Goal: Information Seeking & Learning: Learn about a topic

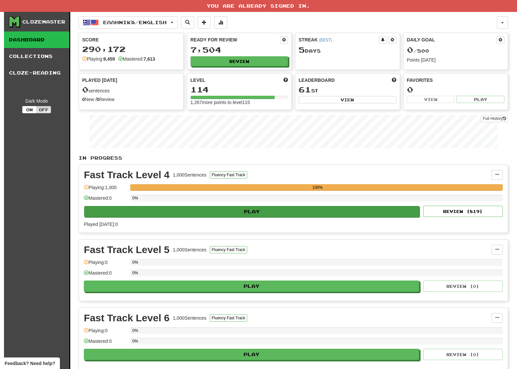
click at [294, 211] on button "Play" at bounding box center [251, 211] width 335 height 11
select select "**"
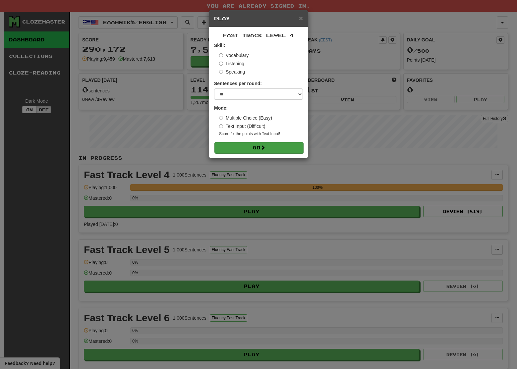
click at [267, 147] on button "Go" at bounding box center [258, 147] width 89 height 11
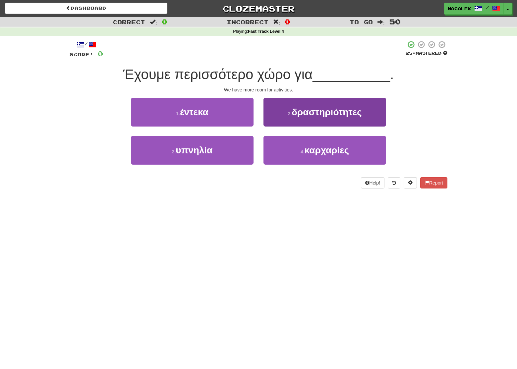
click at [319, 115] on span "δραστηριότητες" at bounding box center [327, 112] width 70 height 10
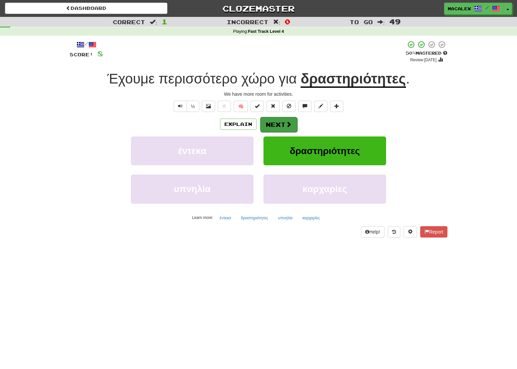
click at [276, 124] on button "Next" at bounding box center [278, 124] width 37 height 15
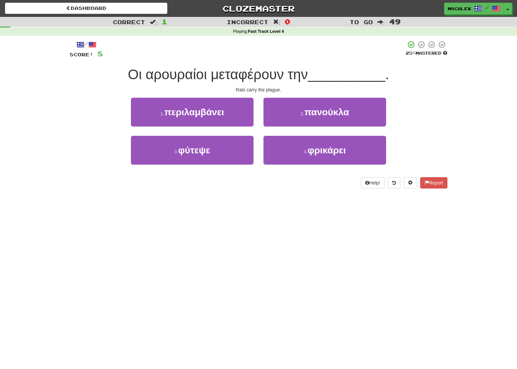
click at [323, 115] on span "πανούκλα" at bounding box center [326, 112] width 45 height 10
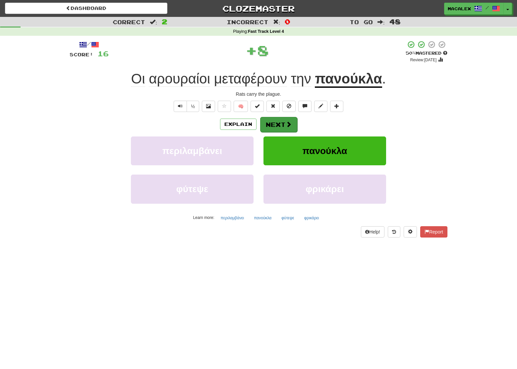
click at [280, 125] on button "Next" at bounding box center [278, 124] width 37 height 15
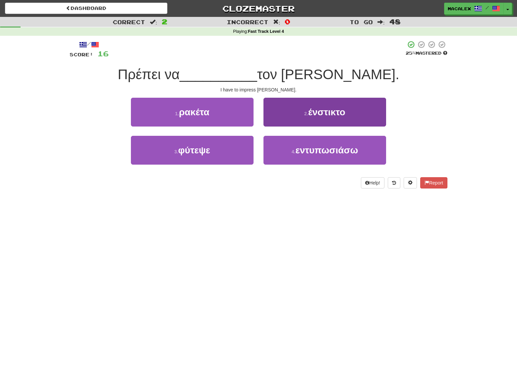
click at [310, 151] on span "εντυπωσιάσω" at bounding box center [326, 150] width 63 height 10
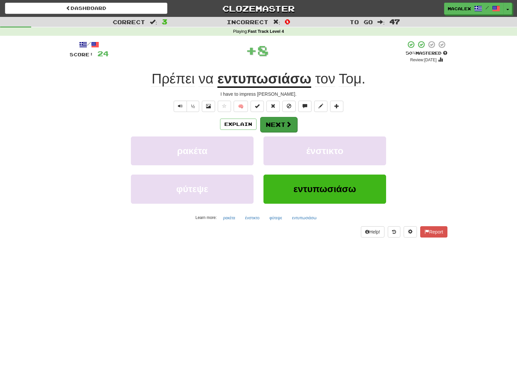
click at [282, 125] on button "Next" at bounding box center [278, 124] width 37 height 15
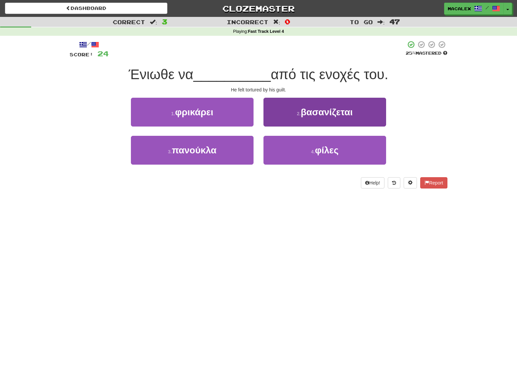
click at [327, 114] on span "βασανίζεται" at bounding box center [327, 112] width 52 height 10
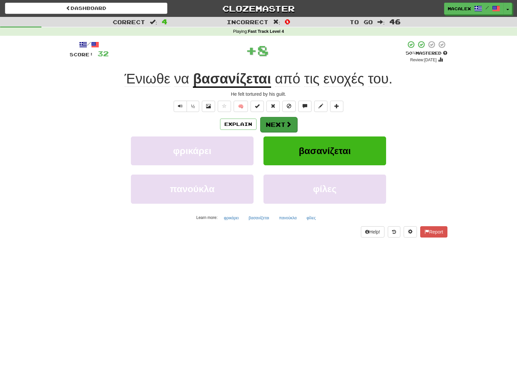
click at [285, 124] on button "Next" at bounding box center [278, 124] width 37 height 15
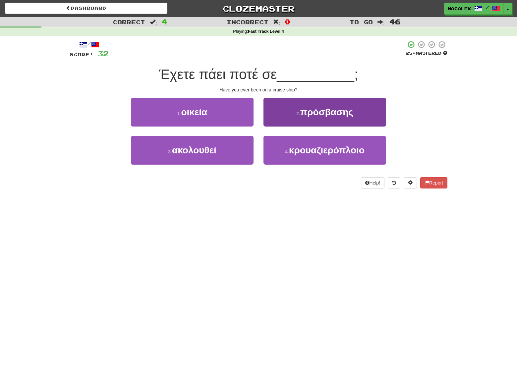
click at [312, 150] on span "κρουαζιερόπλοιο" at bounding box center [327, 150] width 76 height 10
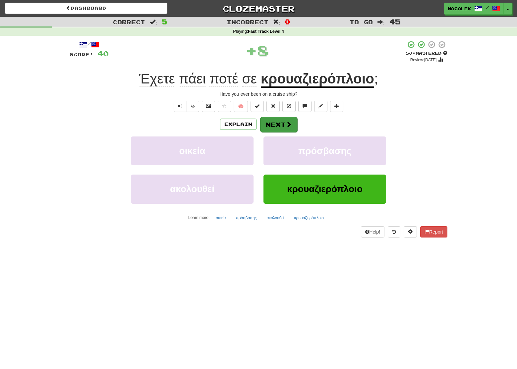
click at [274, 125] on button "Next" at bounding box center [278, 124] width 37 height 15
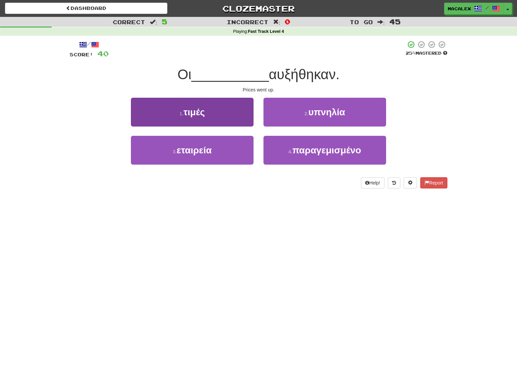
click at [224, 120] on button "1 . τιμές" at bounding box center [192, 112] width 123 height 29
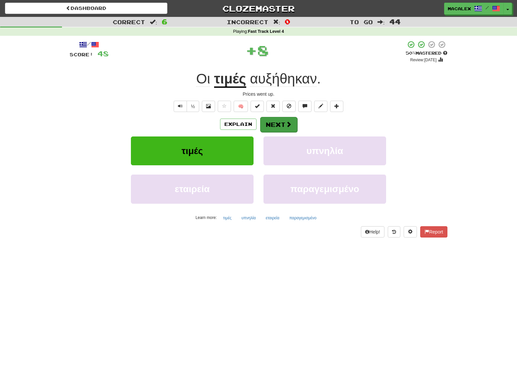
click at [271, 124] on button "Next" at bounding box center [278, 124] width 37 height 15
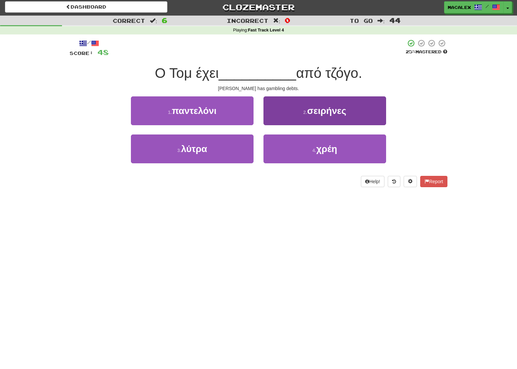
scroll to position [0, 0]
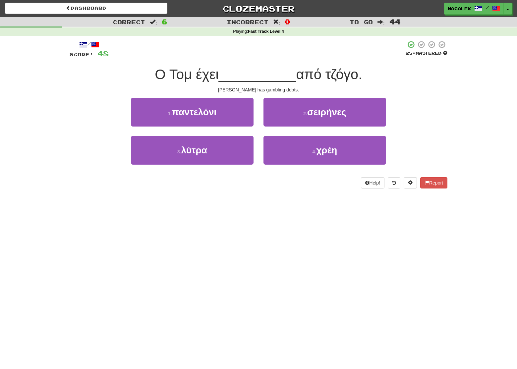
click at [320, 113] on span "σειρήνες" at bounding box center [326, 112] width 39 height 10
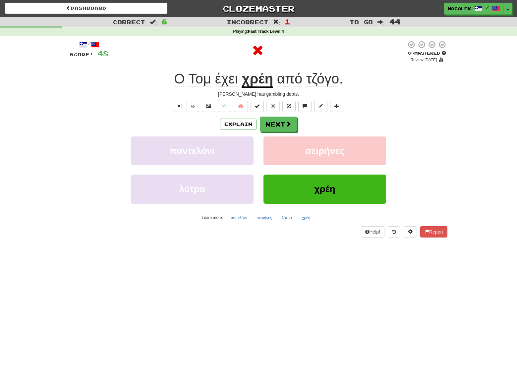
scroll to position [0, 0]
click at [287, 126] on span at bounding box center [289, 124] width 6 height 6
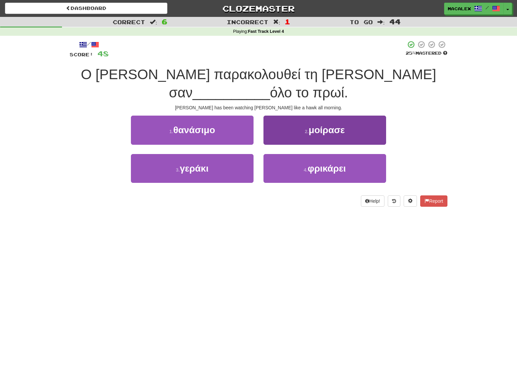
scroll to position [0, 0]
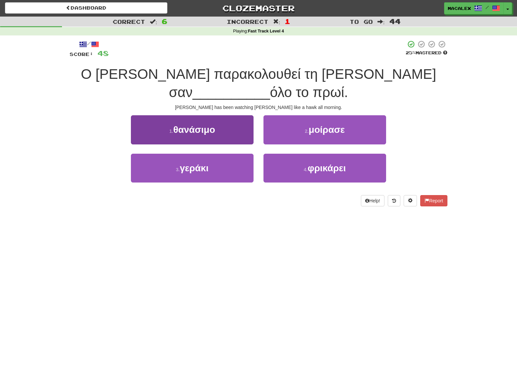
click at [191, 163] on span "γεράκι" at bounding box center [194, 168] width 29 height 10
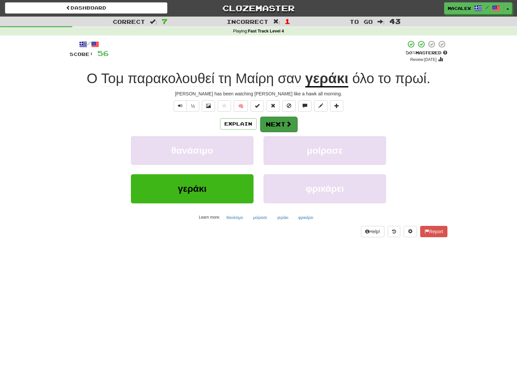
click at [274, 122] on button "Next" at bounding box center [278, 124] width 37 height 15
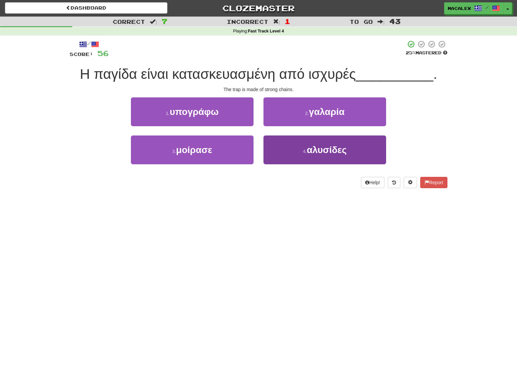
click at [327, 150] on span "αλυσίδες" at bounding box center [327, 150] width 40 height 10
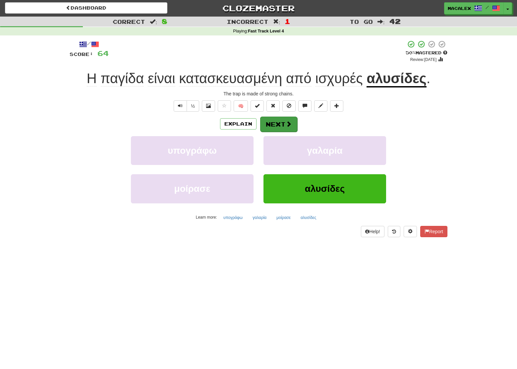
click at [281, 124] on button "Next" at bounding box center [278, 124] width 37 height 15
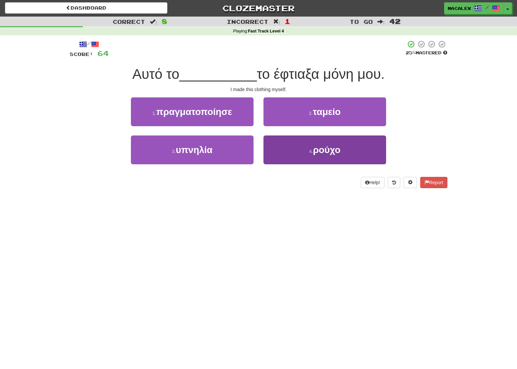
click at [302, 148] on button "4 . ρούχο" at bounding box center [325, 150] width 123 height 29
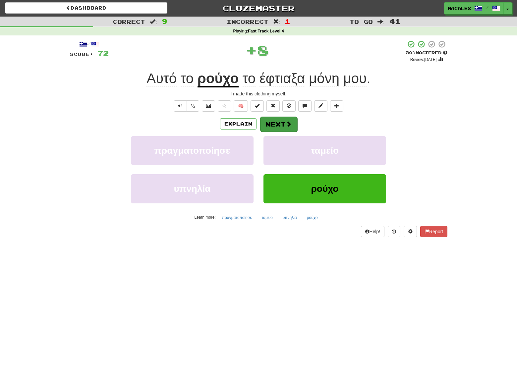
click at [284, 129] on button "Next" at bounding box center [278, 124] width 37 height 15
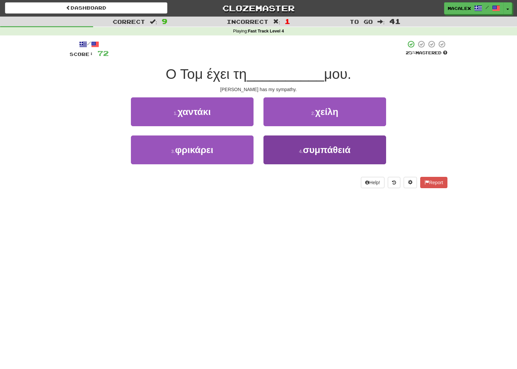
scroll to position [0, 0]
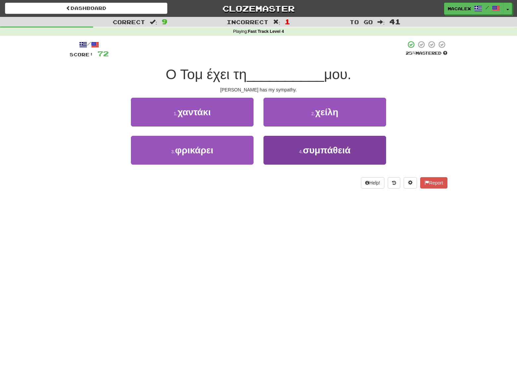
click at [323, 150] on span "συμπάθειά" at bounding box center [327, 150] width 48 height 10
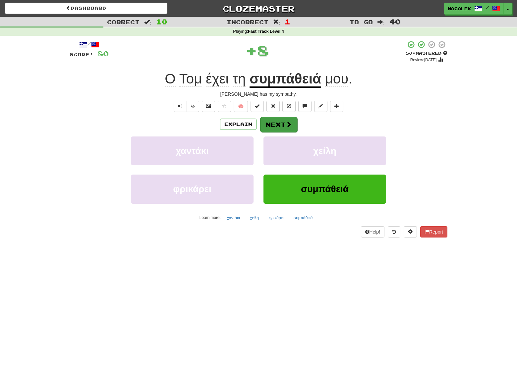
scroll to position [0, 0]
click at [265, 121] on button "Next" at bounding box center [278, 124] width 37 height 15
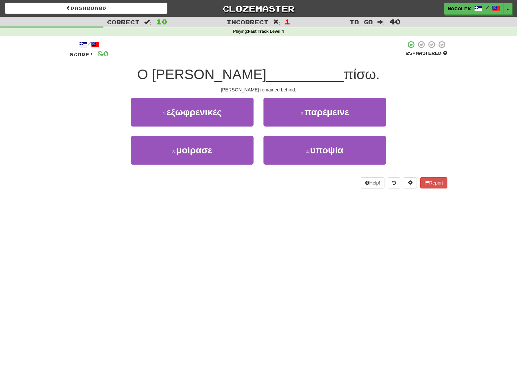
click at [313, 111] on span "παρέμεινε" at bounding box center [326, 112] width 45 height 10
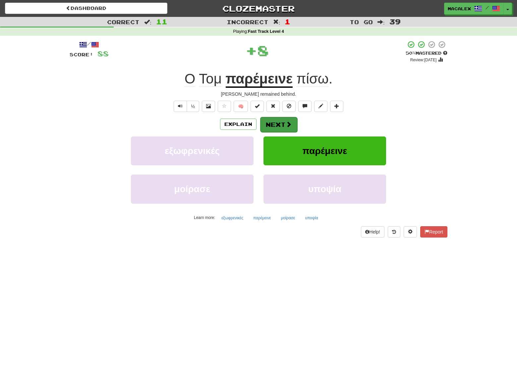
click at [292, 119] on button "Next" at bounding box center [278, 124] width 37 height 15
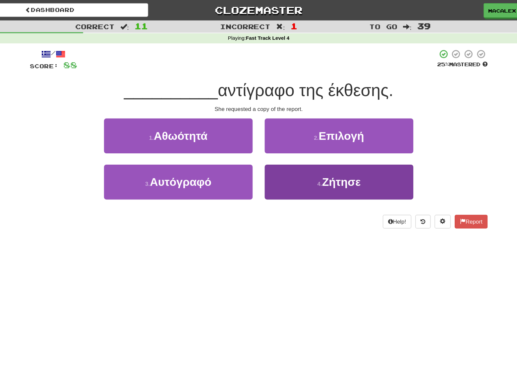
click at [311, 153] on span "Ζήτησε" at bounding box center [327, 150] width 32 height 10
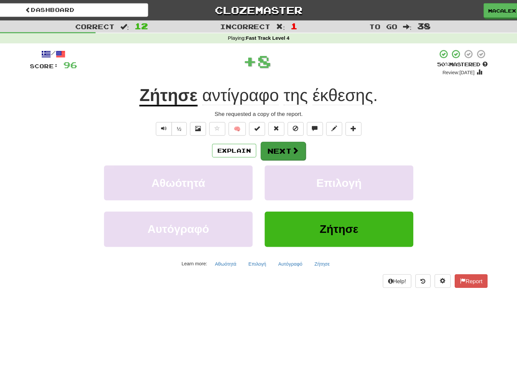
click at [260, 125] on button "Next" at bounding box center [278, 124] width 37 height 15
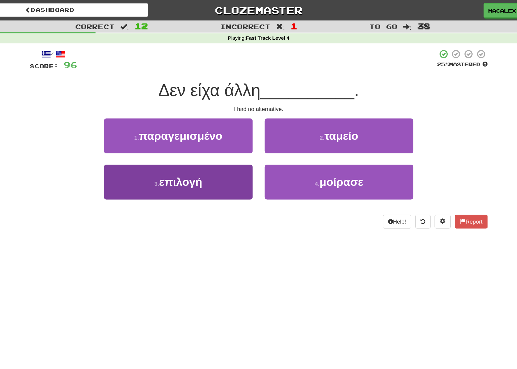
click at [176, 147] on span "επιλογή" at bounding box center [194, 150] width 36 height 10
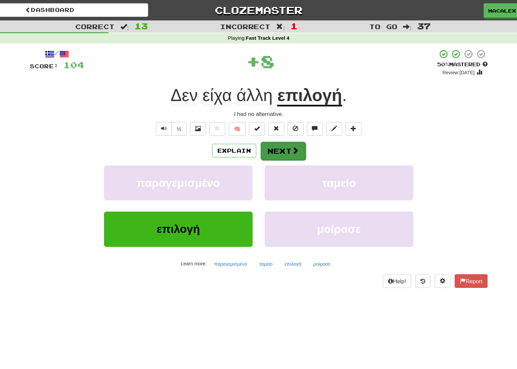
click at [260, 125] on button "Next" at bounding box center [278, 124] width 37 height 15
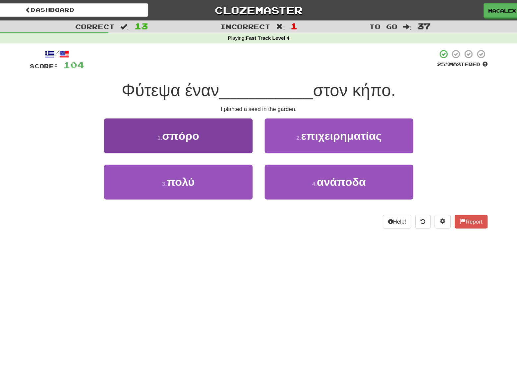
click at [179, 115] on span "σπόρο" at bounding box center [194, 112] width 30 height 10
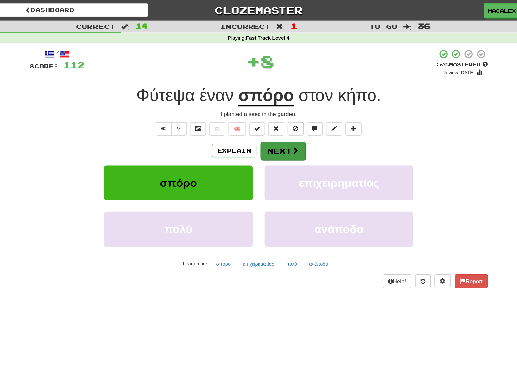
click at [260, 126] on button "Next" at bounding box center [278, 124] width 37 height 15
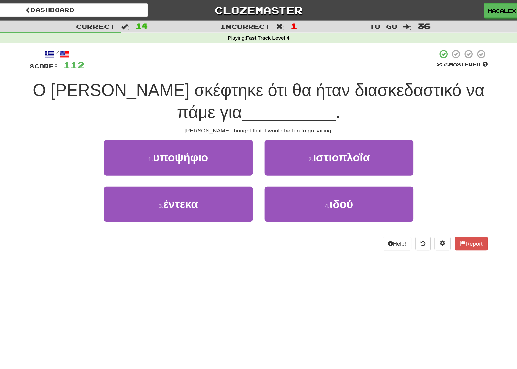
click at [303, 132] on span "ιστιοπλοΐα" at bounding box center [326, 130] width 47 height 10
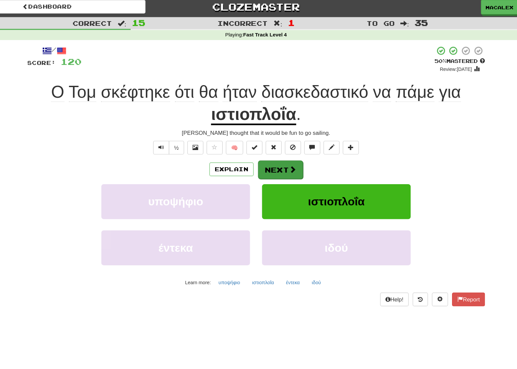
click at [260, 144] on button "Next" at bounding box center [278, 142] width 37 height 15
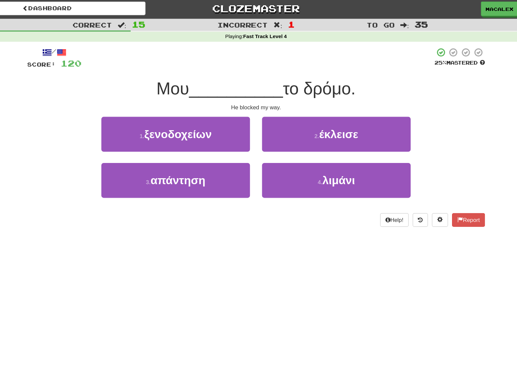
click at [264, 112] on button "2 . έκλεισε" at bounding box center [325, 112] width 123 height 29
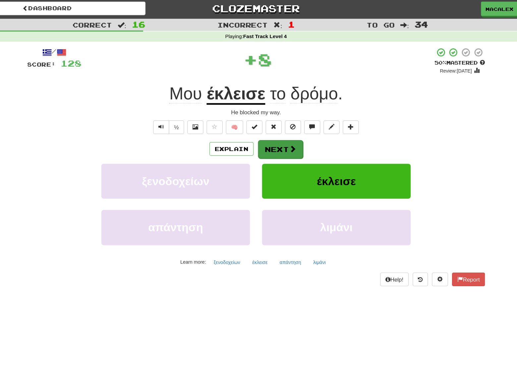
click at [260, 121] on button "Next" at bounding box center [278, 124] width 37 height 15
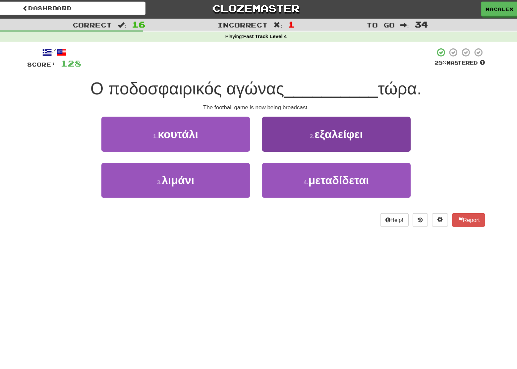
click at [307, 112] on span "εξαλείφει" at bounding box center [327, 112] width 40 height 10
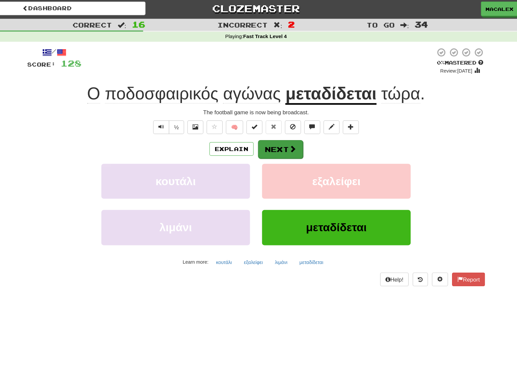
click at [286, 121] on span at bounding box center [289, 124] width 6 height 6
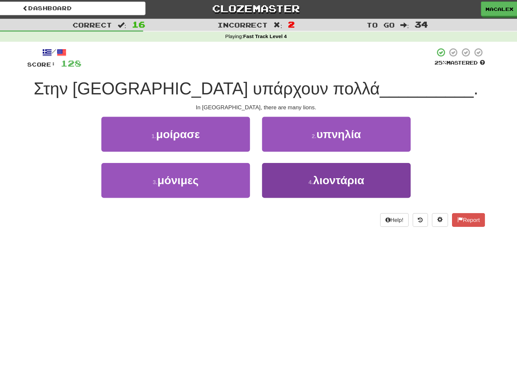
click at [306, 151] on span "λιοντάρια" at bounding box center [327, 150] width 42 height 10
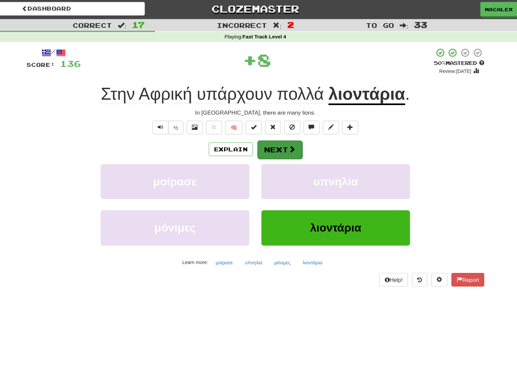
click at [286, 124] on span at bounding box center [289, 124] width 6 height 6
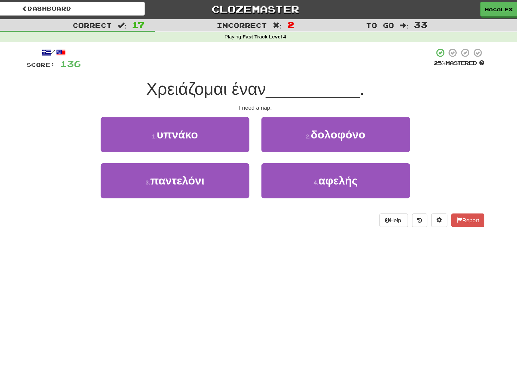
click at [177, 113] on span "υπνάκο" at bounding box center [194, 112] width 34 height 10
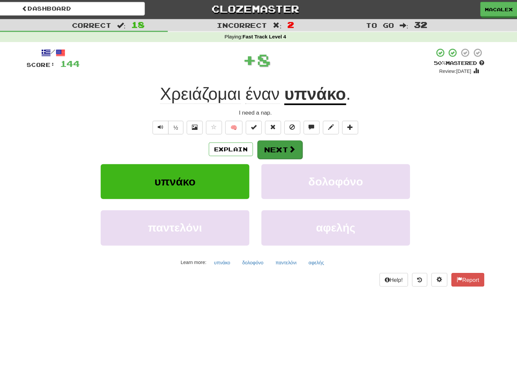
click at [260, 126] on button "Next" at bounding box center [278, 124] width 37 height 15
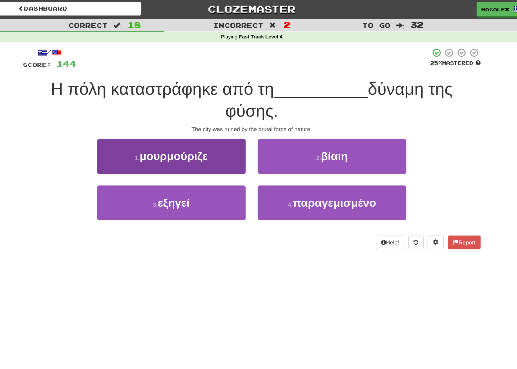
click at [166, 131] on span "μουρμούριζε" at bounding box center [194, 130] width 56 height 10
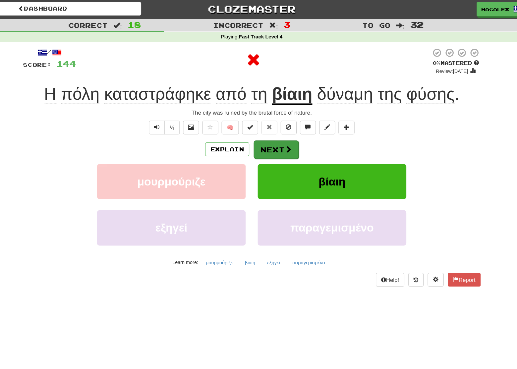
click at [260, 128] on button "Next" at bounding box center [278, 124] width 37 height 15
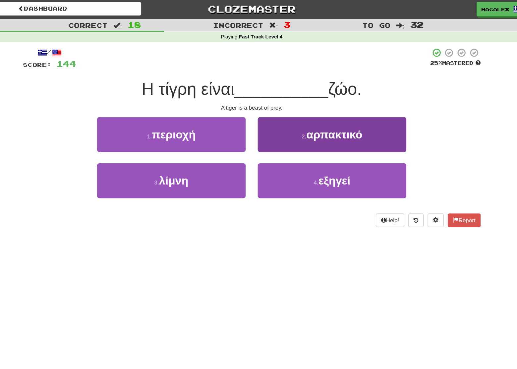
click at [304, 112] on span "αρπακτικό" at bounding box center [327, 112] width 46 height 10
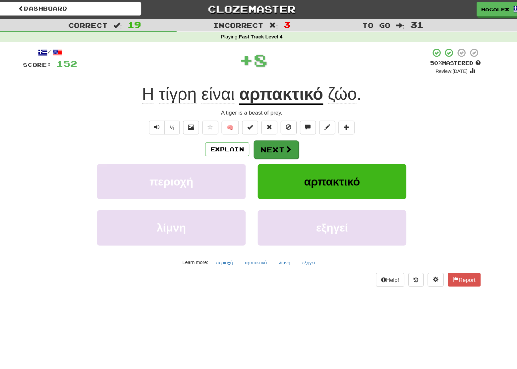
click at [286, 125] on span at bounding box center [289, 124] width 6 height 6
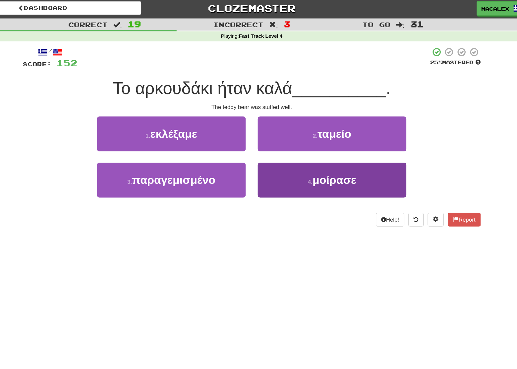
click at [309, 149] on span "μοίρασε" at bounding box center [327, 150] width 36 height 10
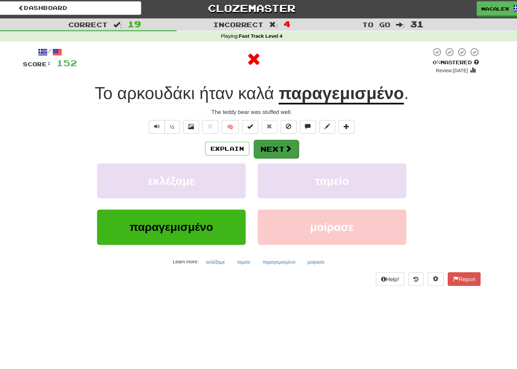
click at [260, 120] on button "Next" at bounding box center [278, 124] width 37 height 15
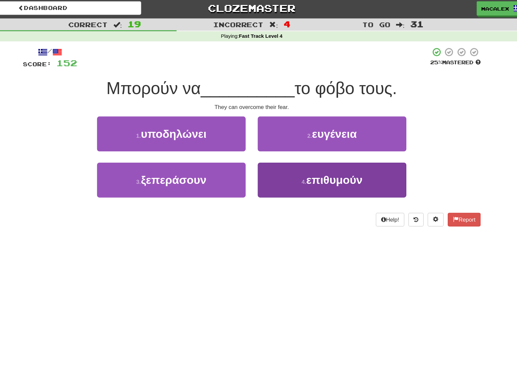
click at [304, 151] on span "επιθυμούν" at bounding box center [327, 150] width 46 height 10
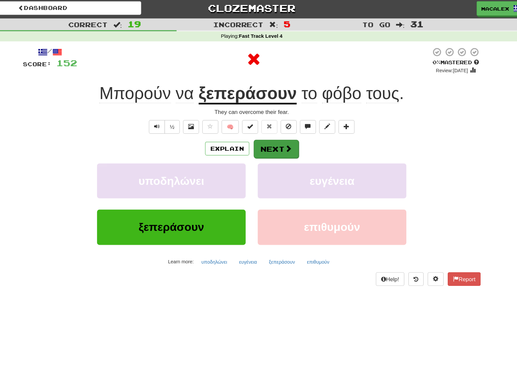
click at [260, 126] on button "Next" at bounding box center [278, 124] width 37 height 15
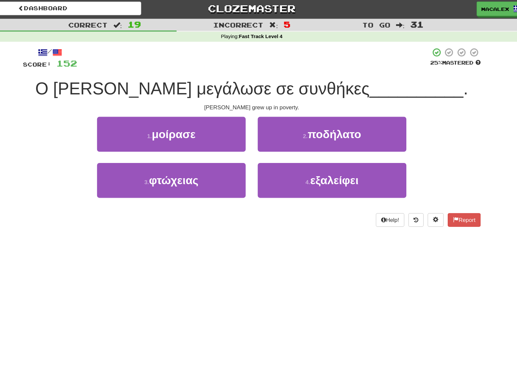
click at [176, 111] on span "μοίρασε" at bounding box center [194, 112] width 36 height 10
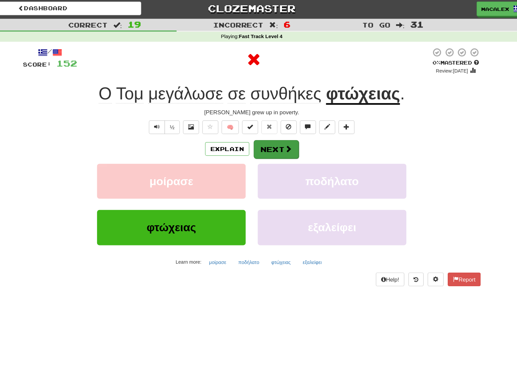
click at [260, 125] on button "Next" at bounding box center [278, 124] width 37 height 15
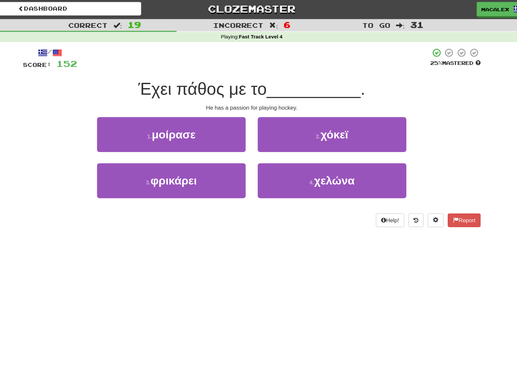
click at [315, 115] on span "χόκεϊ" at bounding box center [326, 112] width 23 height 10
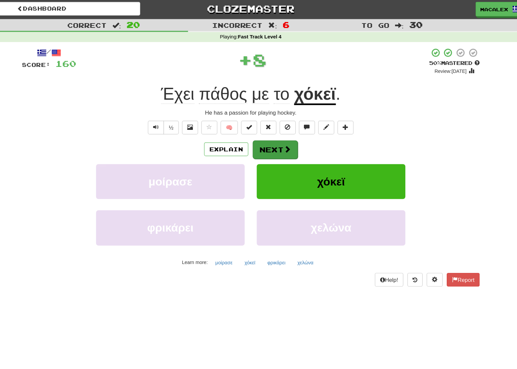
click at [286, 122] on span at bounding box center [289, 124] width 6 height 6
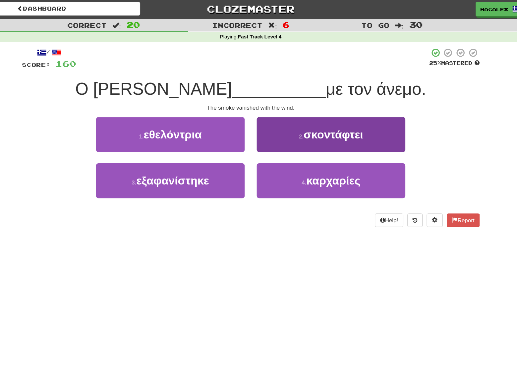
click at [302, 112] on span "σκοντάφτει" at bounding box center [326, 112] width 49 height 10
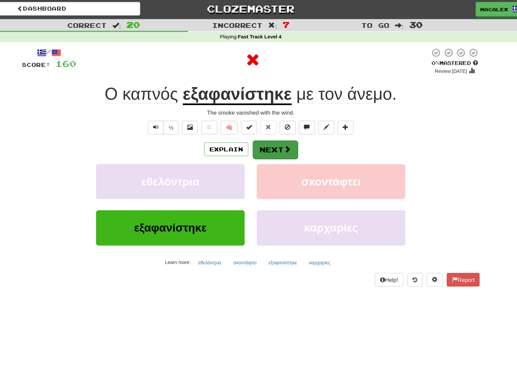
click at [286, 122] on span at bounding box center [289, 124] width 6 height 6
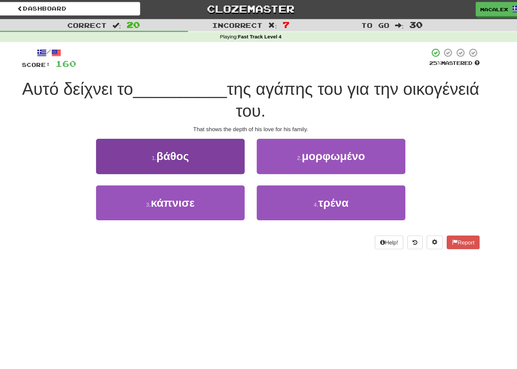
click at [181, 130] on span "βάθος" at bounding box center [194, 130] width 27 height 10
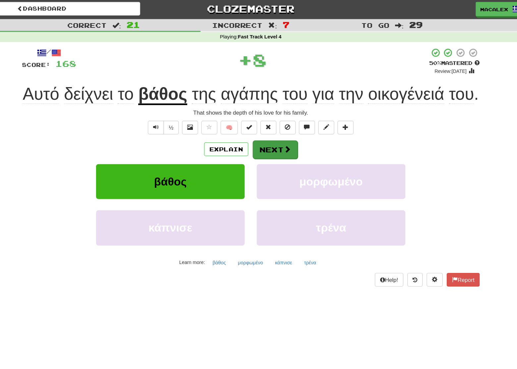
click at [260, 132] on button "Next" at bounding box center [278, 124] width 37 height 15
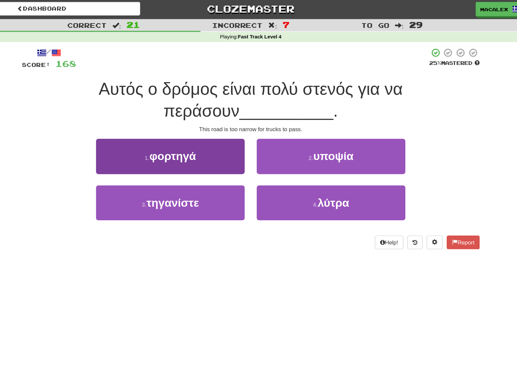
click at [162, 136] on button "1 . φορτηγά" at bounding box center [192, 130] width 123 height 29
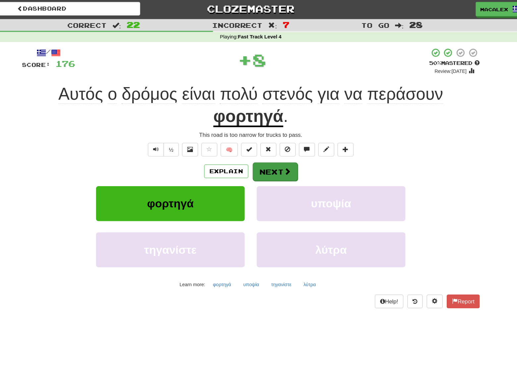
click at [260, 141] on button "Next" at bounding box center [278, 142] width 37 height 15
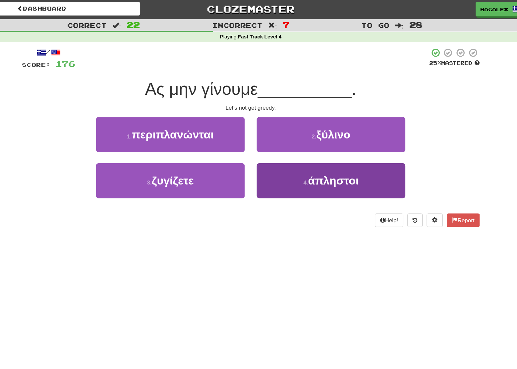
click at [306, 151] on span "άπληστοι" at bounding box center [327, 150] width 42 height 10
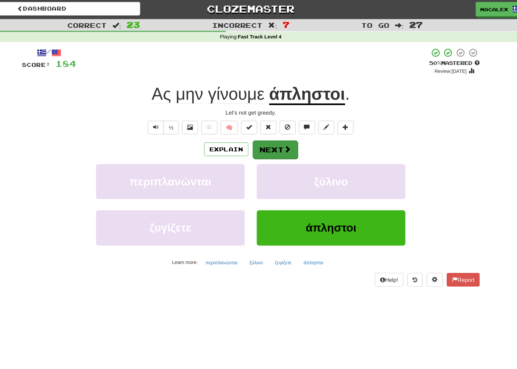
click at [260, 126] on button "Next" at bounding box center [278, 124] width 37 height 15
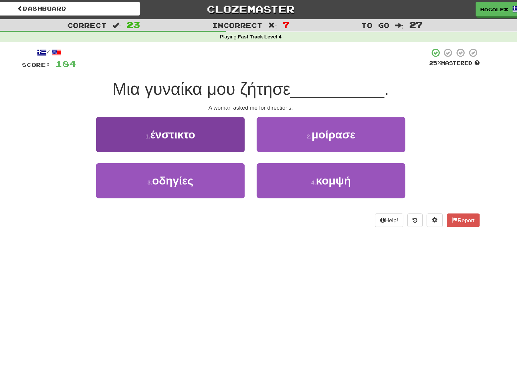
click at [177, 146] on span "οδηγίες" at bounding box center [194, 150] width 34 height 10
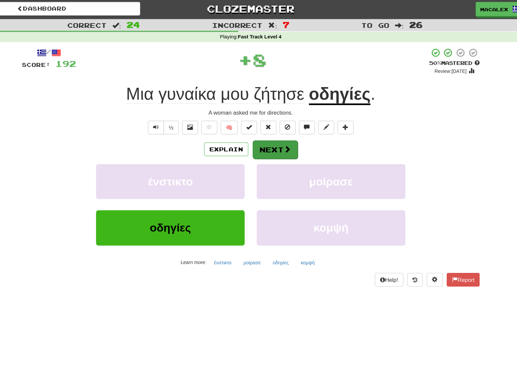
click at [260, 119] on button "Next" at bounding box center [278, 124] width 37 height 15
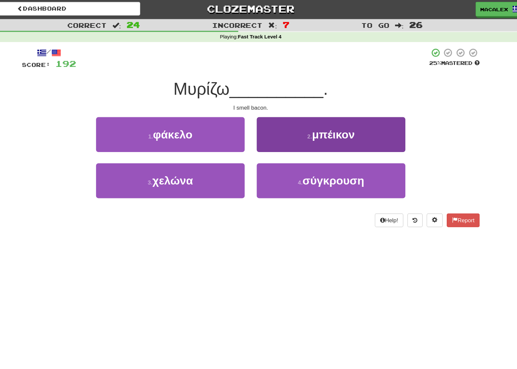
click at [264, 117] on button "2 . μπέικον" at bounding box center [325, 112] width 123 height 29
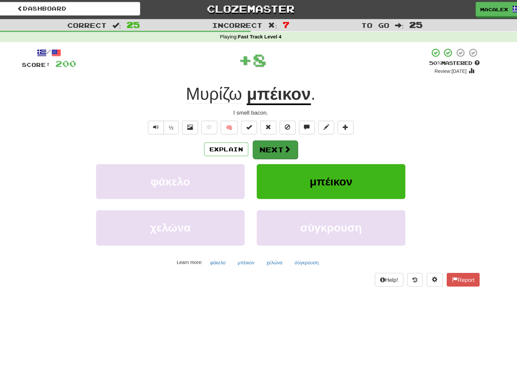
click at [260, 126] on button "Next" at bounding box center [278, 124] width 37 height 15
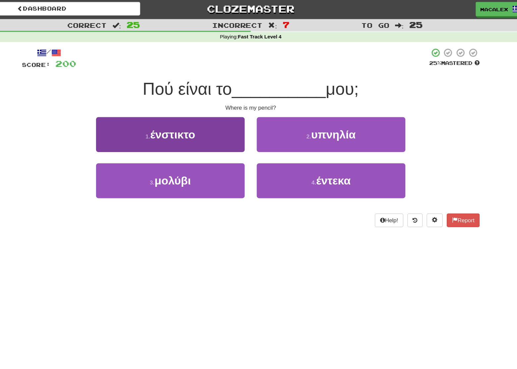
drag, startPoint x: 137, startPoint y: 142, endPoint x: 141, endPoint y: 143, distance: 3.5
click at [137, 142] on button "3 . μολύβι" at bounding box center [192, 150] width 123 height 29
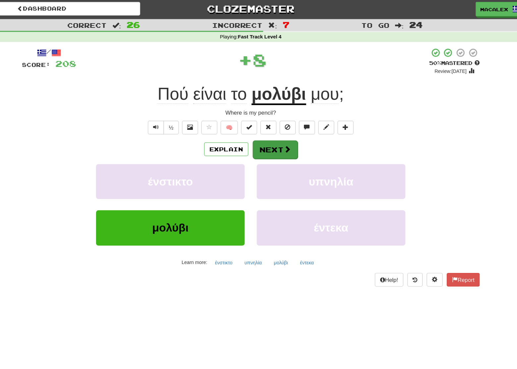
click at [260, 127] on button "Next" at bounding box center [278, 124] width 37 height 15
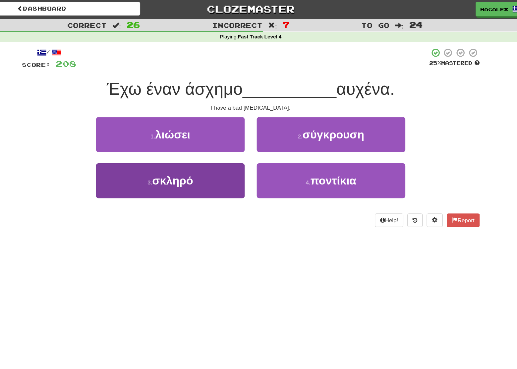
click at [177, 151] on span "σκληρό" at bounding box center [194, 150] width 34 height 10
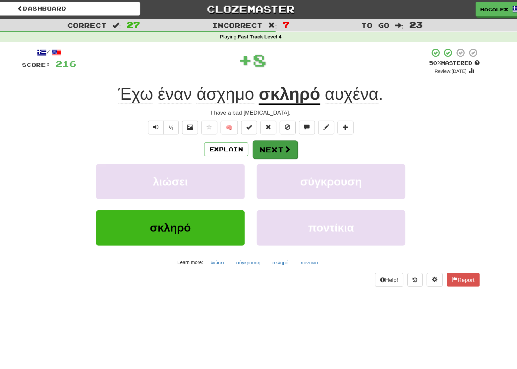
click at [260, 124] on button "Next" at bounding box center [278, 124] width 37 height 15
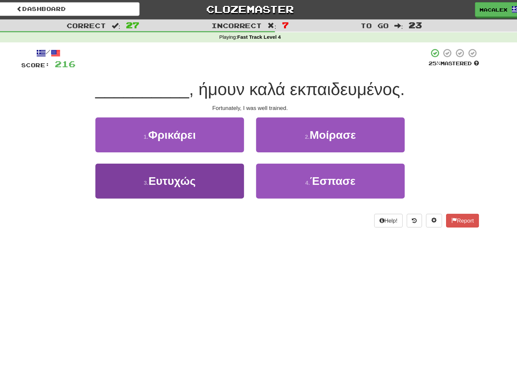
click at [131, 148] on button "3 . Ευτυχώς" at bounding box center [192, 150] width 123 height 29
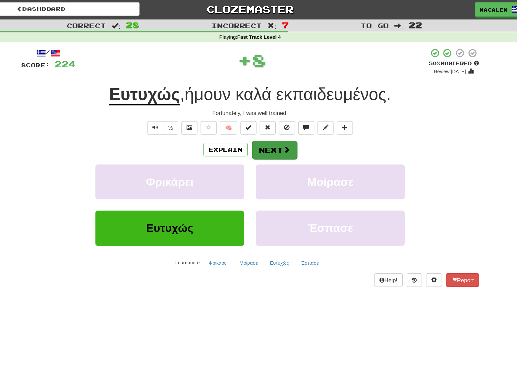
click at [260, 127] on button "Next" at bounding box center [278, 124] width 37 height 15
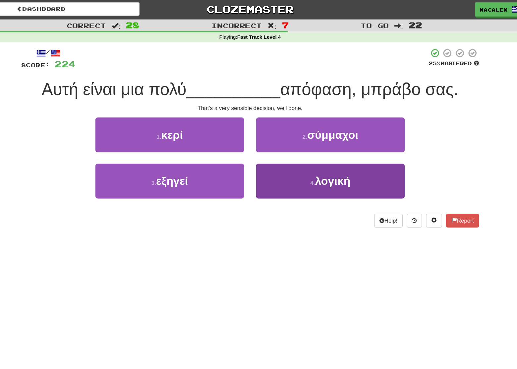
click at [264, 150] on button "4 . λογική" at bounding box center [325, 150] width 123 height 29
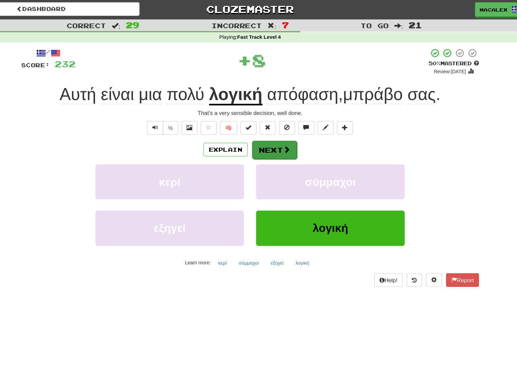
click at [260, 122] on button "Next" at bounding box center [278, 124] width 37 height 15
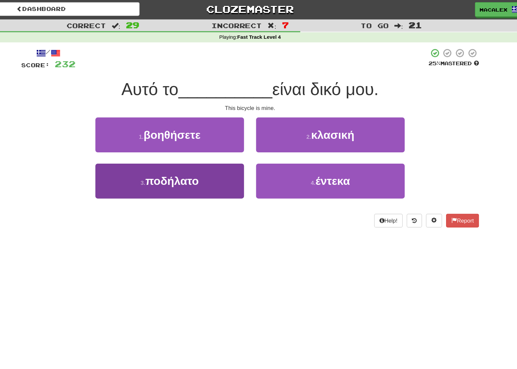
click at [176, 149] on button "3 . ποδήλατο" at bounding box center [192, 150] width 123 height 29
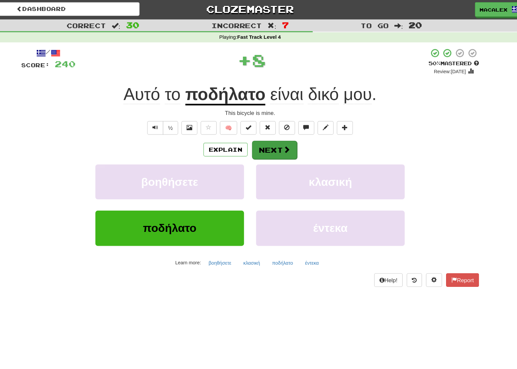
click at [260, 126] on button "Next" at bounding box center [278, 124] width 37 height 15
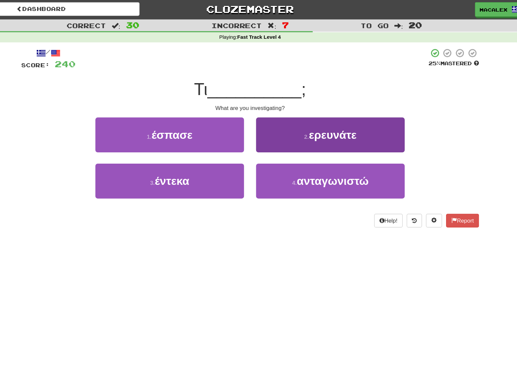
click at [307, 115] on span "ερευνάτε" at bounding box center [326, 112] width 39 height 10
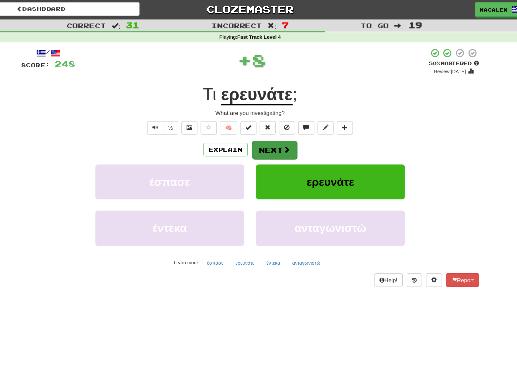
click at [286, 124] on span at bounding box center [289, 124] width 6 height 6
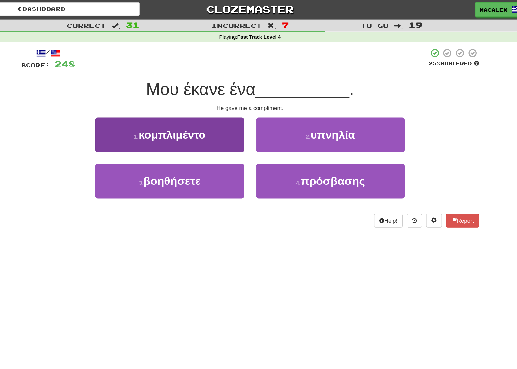
click at [147, 117] on button "1 . κομπλιμέντο" at bounding box center [192, 112] width 123 height 29
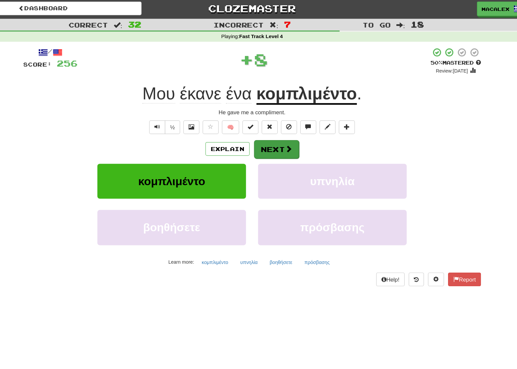
click at [260, 123] on button "Next" at bounding box center [278, 124] width 37 height 15
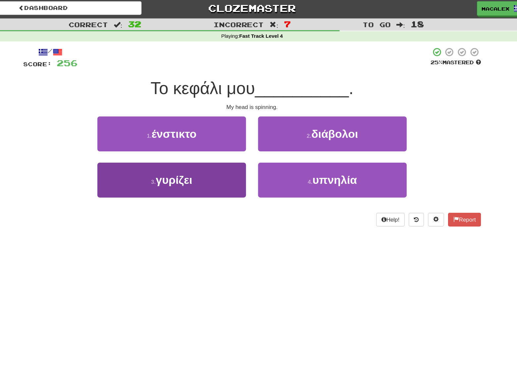
click at [179, 147] on span "γυρίζει" at bounding box center [194, 150] width 30 height 10
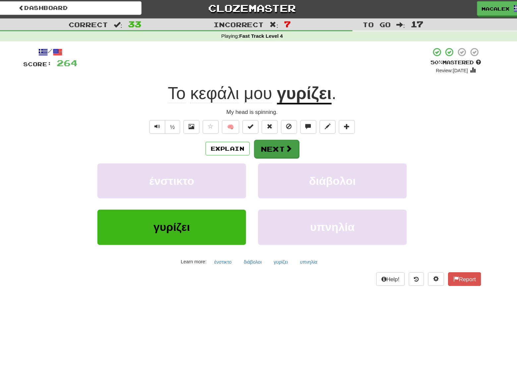
click at [260, 125] on button "Next" at bounding box center [278, 124] width 37 height 15
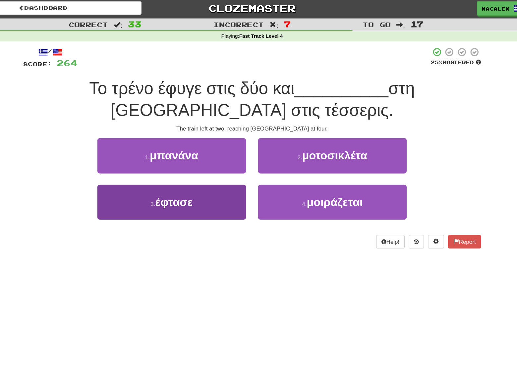
click at [179, 166] on span "έφτασε" at bounding box center [194, 168] width 31 height 10
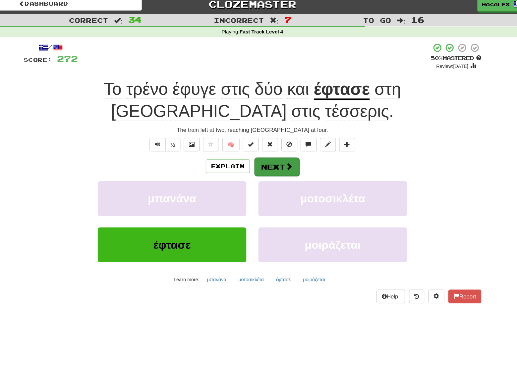
click at [260, 137] on button "Next" at bounding box center [278, 142] width 37 height 15
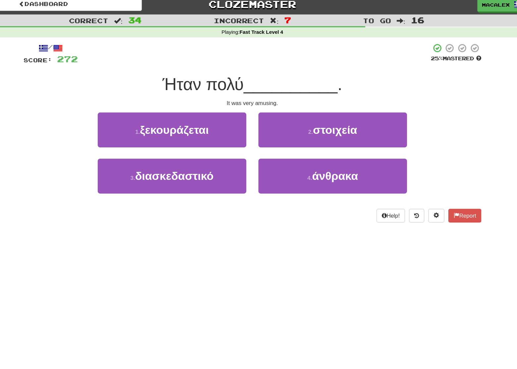
click at [309, 111] on span "στοιχεία" at bounding box center [327, 112] width 36 height 10
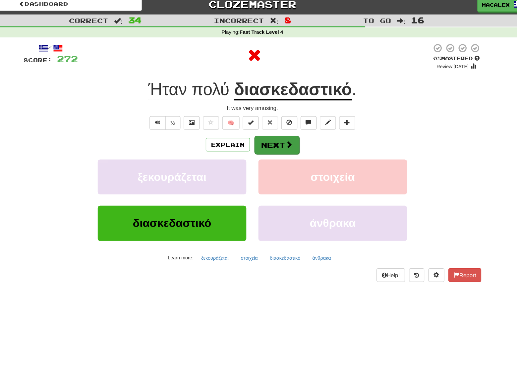
click at [260, 123] on button "Next" at bounding box center [278, 124] width 37 height 15
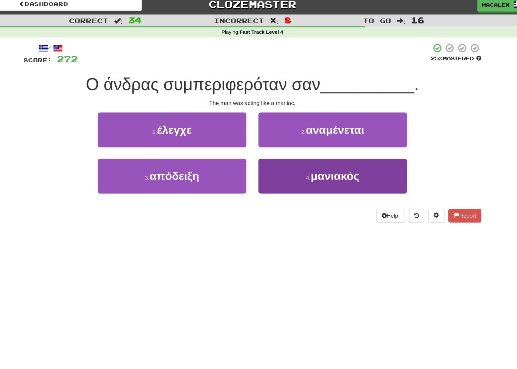
click at [307, 148] on span "μανιακός" at bounding box center [327, 150] width 40 height 10
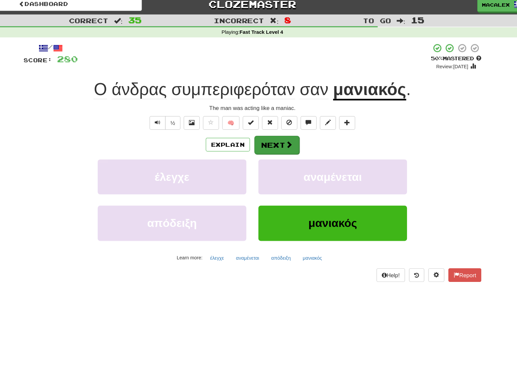
click at [260, 119] on button "Next" at bounding box center [278, 124] width 37 height 15
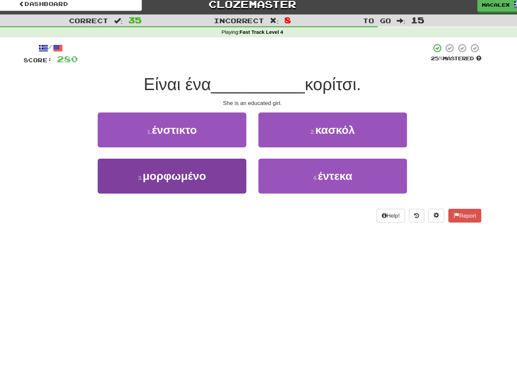
click at [168, 146] on span "μορφωμένο" at bounding box center [194, 150] width 52 height 10
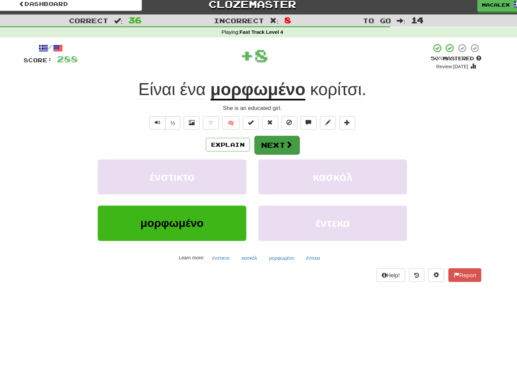
click at [260, 120] on button "Next" at bounding box center [278, 124] width 37 height 15
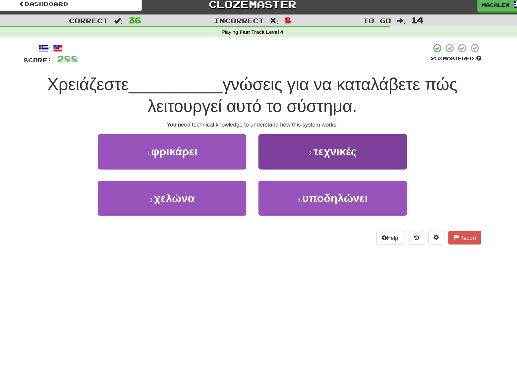
click at [264, 133] on button "2 . τεχνικές" at bounding box center [325, 130] width 123 height 29
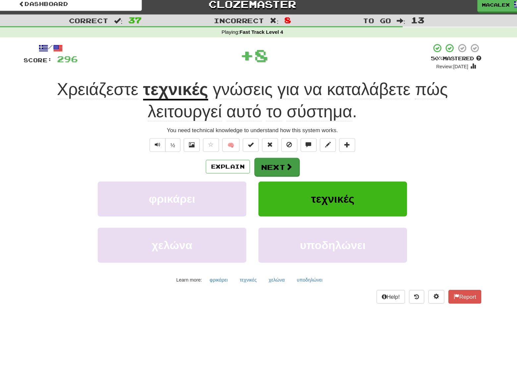
click at [260, 139] on button "Next" at bounding box center [278, 142] width 37 height 15
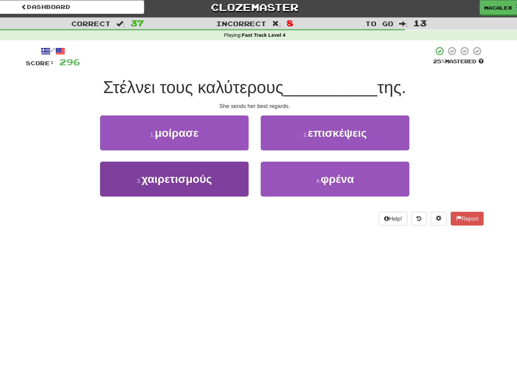
click at [165, 146] on span "χαιρετισμούς" at bounding box center [194, 150] width 58 height 10
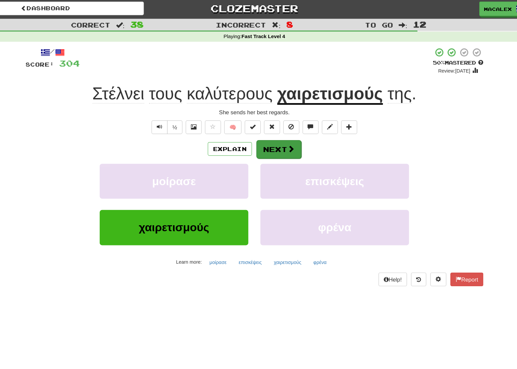
click at [260, 120] on button "Next" at bounding box center [278, 124] width 37 height 15
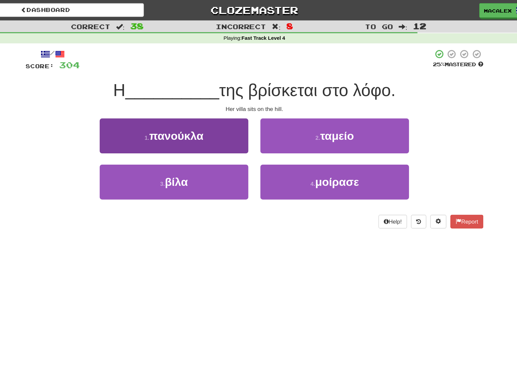
click at [184, 149] on button "3 . βίλα" at bounding box center [192, 150] width 123 height 29
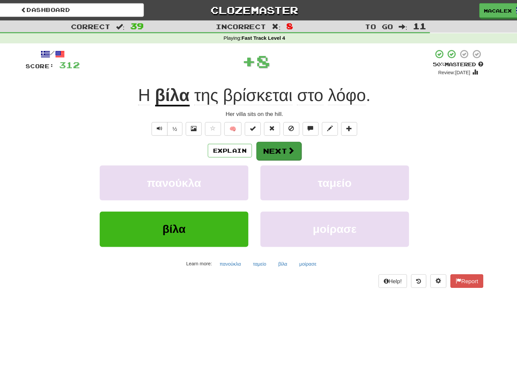
click at [260, 125] on button "Next" at bounding box center [278, 124] width 37 height 15
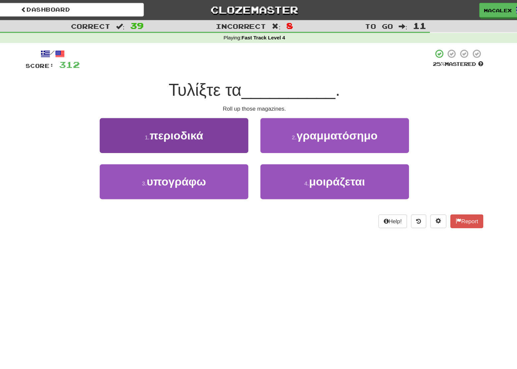
click at [172, 115] on span "περιοδικά" at bounding box center [194, 112] width 44 height 10
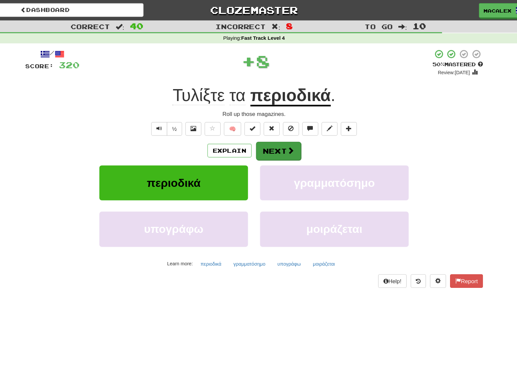
click at [260, 122] on button "Next" at bounding box center [278, 124] width 37 height 15
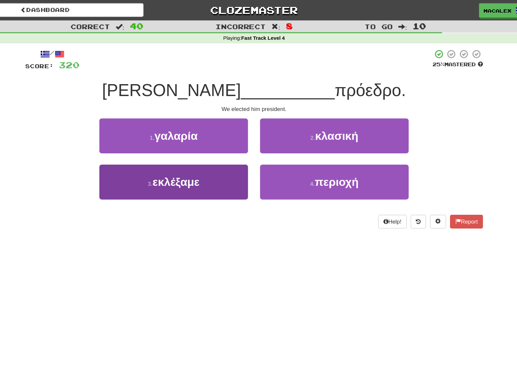
click at [175, 150] on span "εκλέξαμε" at bounding box center [194, 150] width 39 height 10
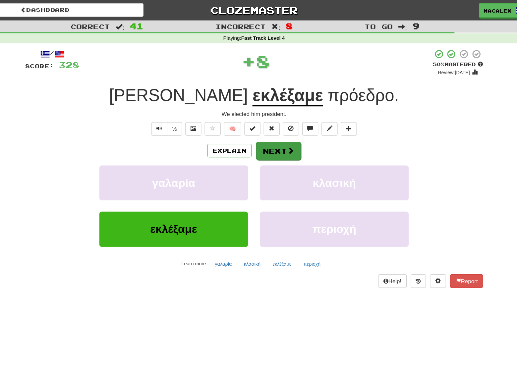
click at [260, 123] on button "Next" at bounding box center [278, 124] width 37 height 15
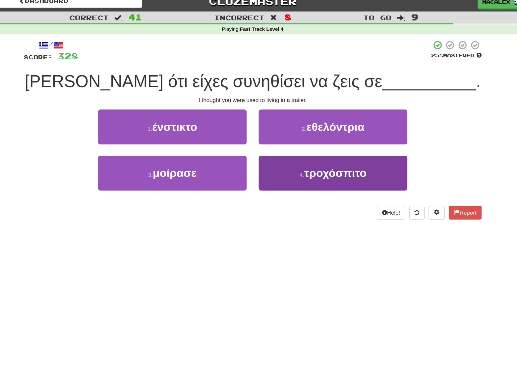
click at [301, 145] on span "τροχόσπιτο" at bounding box center [326, 150] width 51 height 10
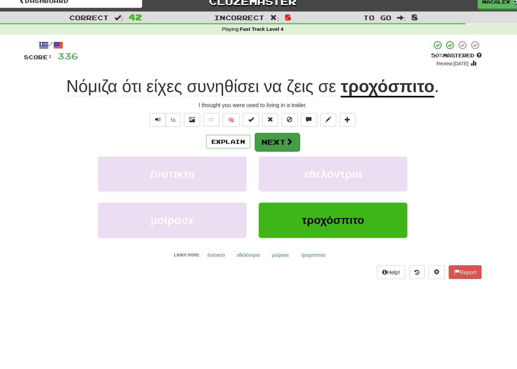
click at [260, 117] on button "Next" at bounding box center [278, 124] width 37 height 15
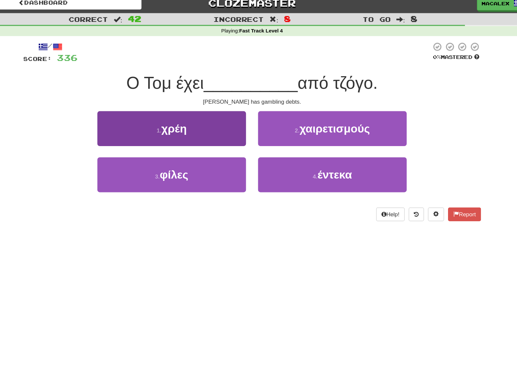
click at [184, 107] on span "χρέη" at bounding box center [194, 112] width 21 height 10
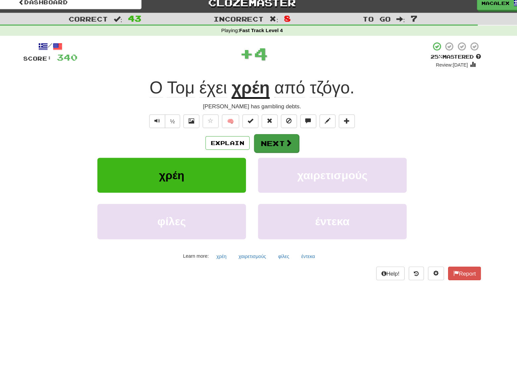
click at [260, 117] on button "Next" at bounding box center [278, 124] width 37 height 15
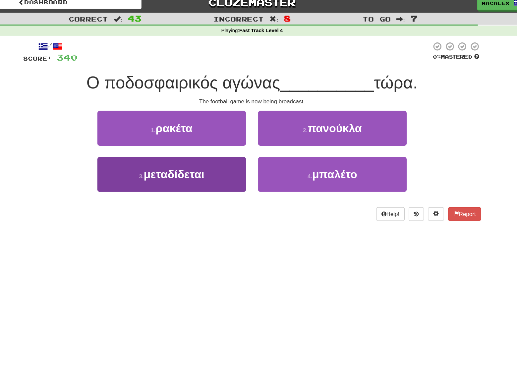
click at [169, 146] on span "μεταδίδεται" at bounding box center [194, 150] width 50 height 10
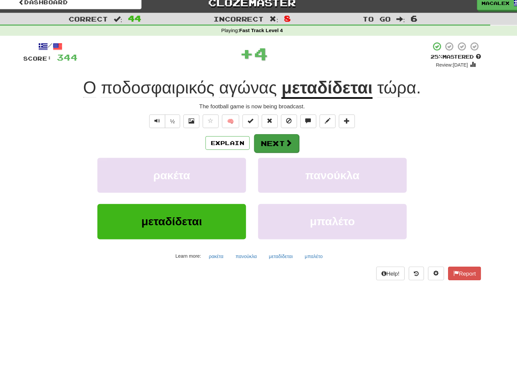
click at [260, 119] on button "Next" at bounding box center [278, 124] width 37 height 15
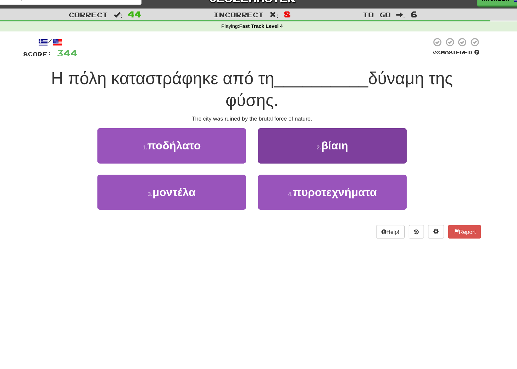
click at [264, 124] on button "2 . βίαιη" at bounding box center [325, 130] width 123 height 29
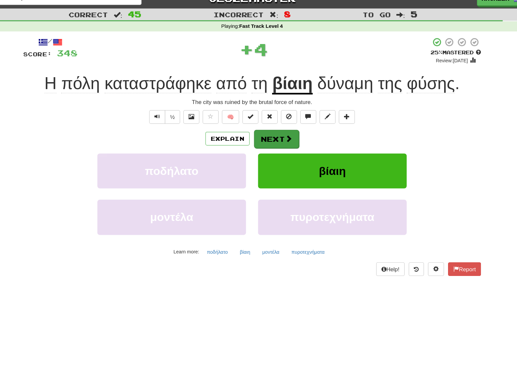
click at [260, 117] on button "Next" at bounding box center [278, 124] width 37 height 15
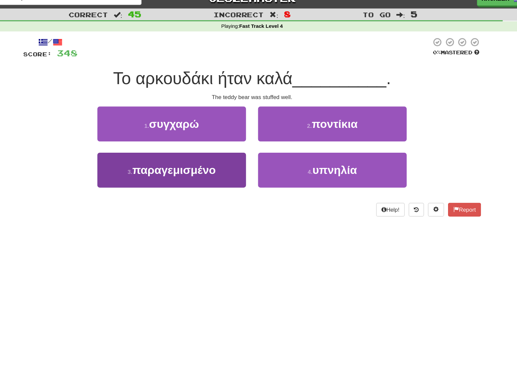
click at [161, 145] on span "παραγεμισμένο" at bounding box center [194, 150] width 69 height 10
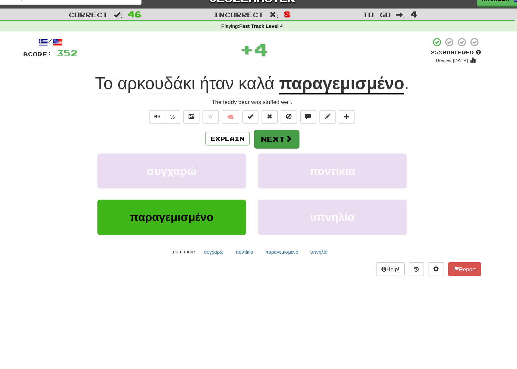
click at [260, 117] on button "Next" at bounding box center [278, 124] width 37 height 15
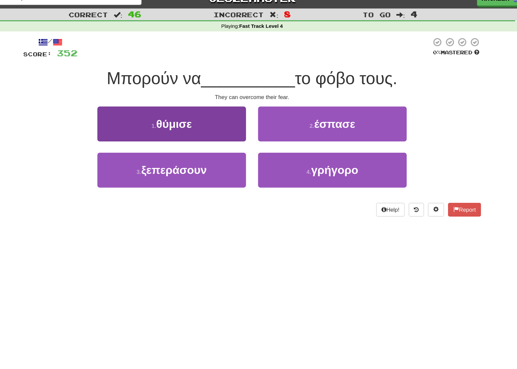
click at [167, 145] on span "ξεπεράσουν" at bounding box center [194, 150] width 54 height 10
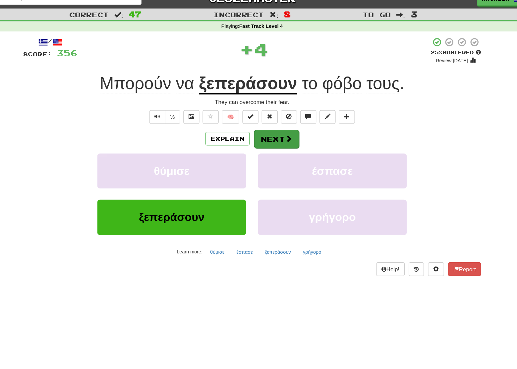
click at [260, 117] on button "Next" at bounding box center [278, 124] width 37 height 15
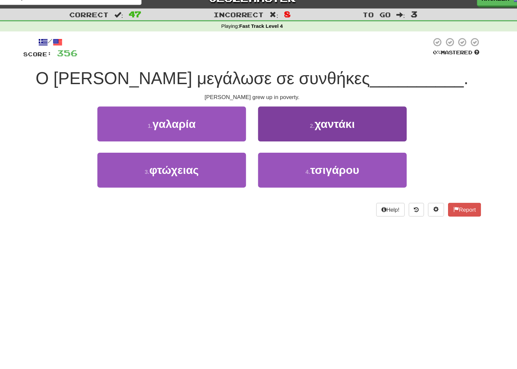
click at [310, 107] on span "χαντάκι" at bounding box center [326, 112] width 33 height 10
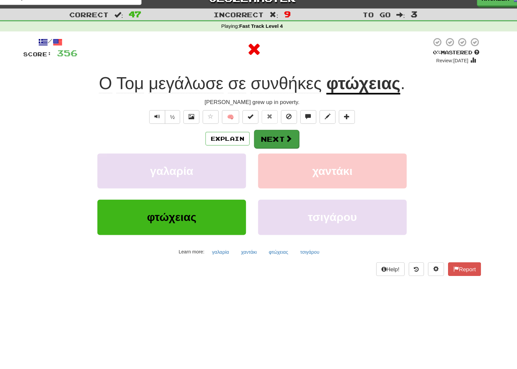
click at [286, 121] on span at bounding box center [289, 124] width 6 height 6
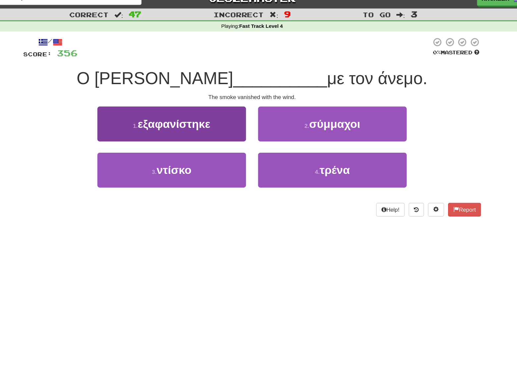
click at [164, 107] on span "εξαφανίστηκε" at bounding box center [194, 112] width 60 height 10
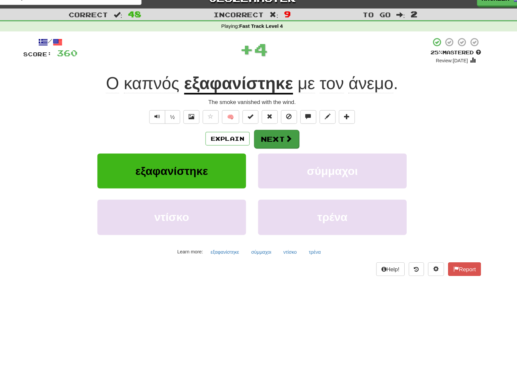
click at [260, 117] on button "Next" at bounding box center [278, 124] width 37 height 15
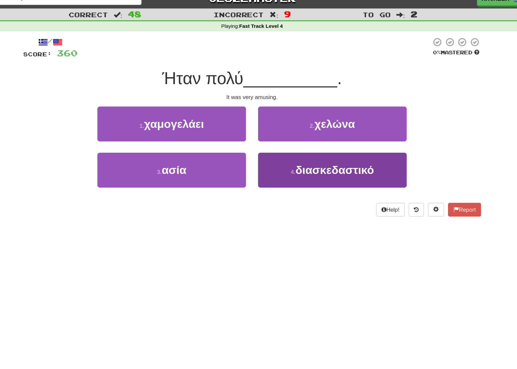
click at [294, 145] on span "διασκεδαστικό" at bounding box center [326, 150] width 65 height 10
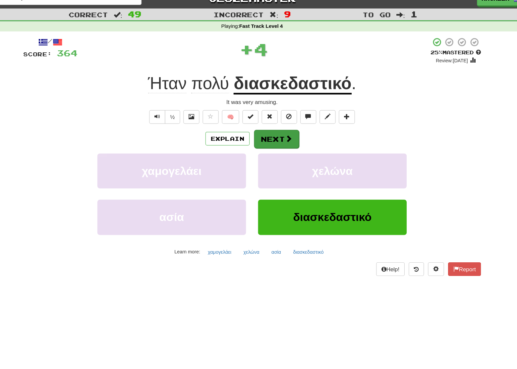
click at [260, 117] on button "Next" at bounding box center [278, 124] width 37 height 15
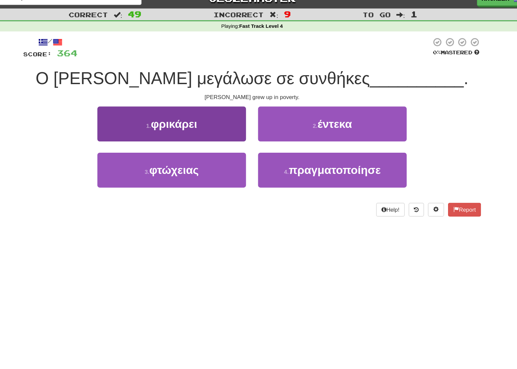
click at [174, 145] on span "φτώχειας" at bounding box center [194, 150] width 41 height 10
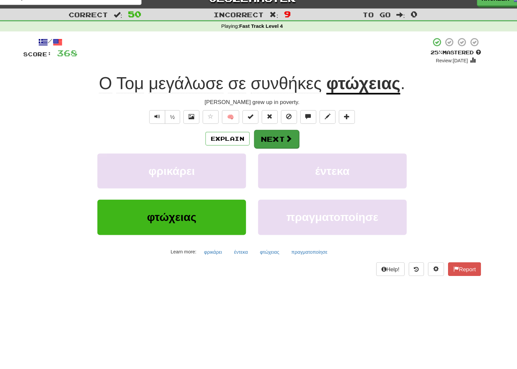
click at [260, 117] on button "Next" at bounding box center [278, 124] width 37 height 15
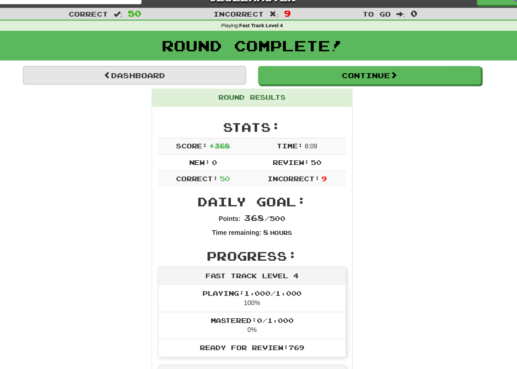
click at [124, 65] on link "Dashboard" at bounding box center [162, 72] width 184 height 15
